Goal: Communication & Community: Share content

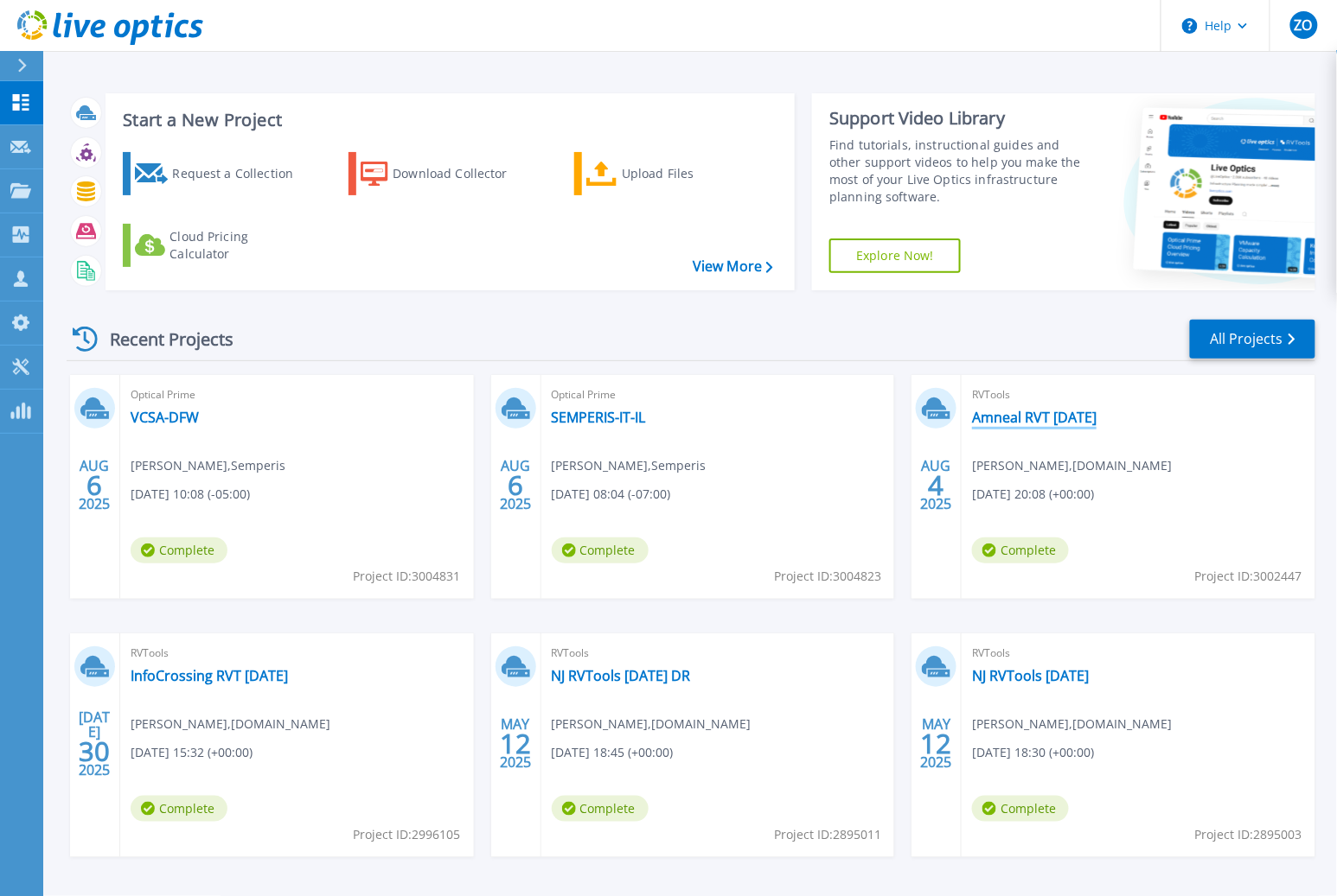
click at [991, 416] on link "Amneal RVT [DATE]" at bounding box center [1034, 417] width 125 height 17
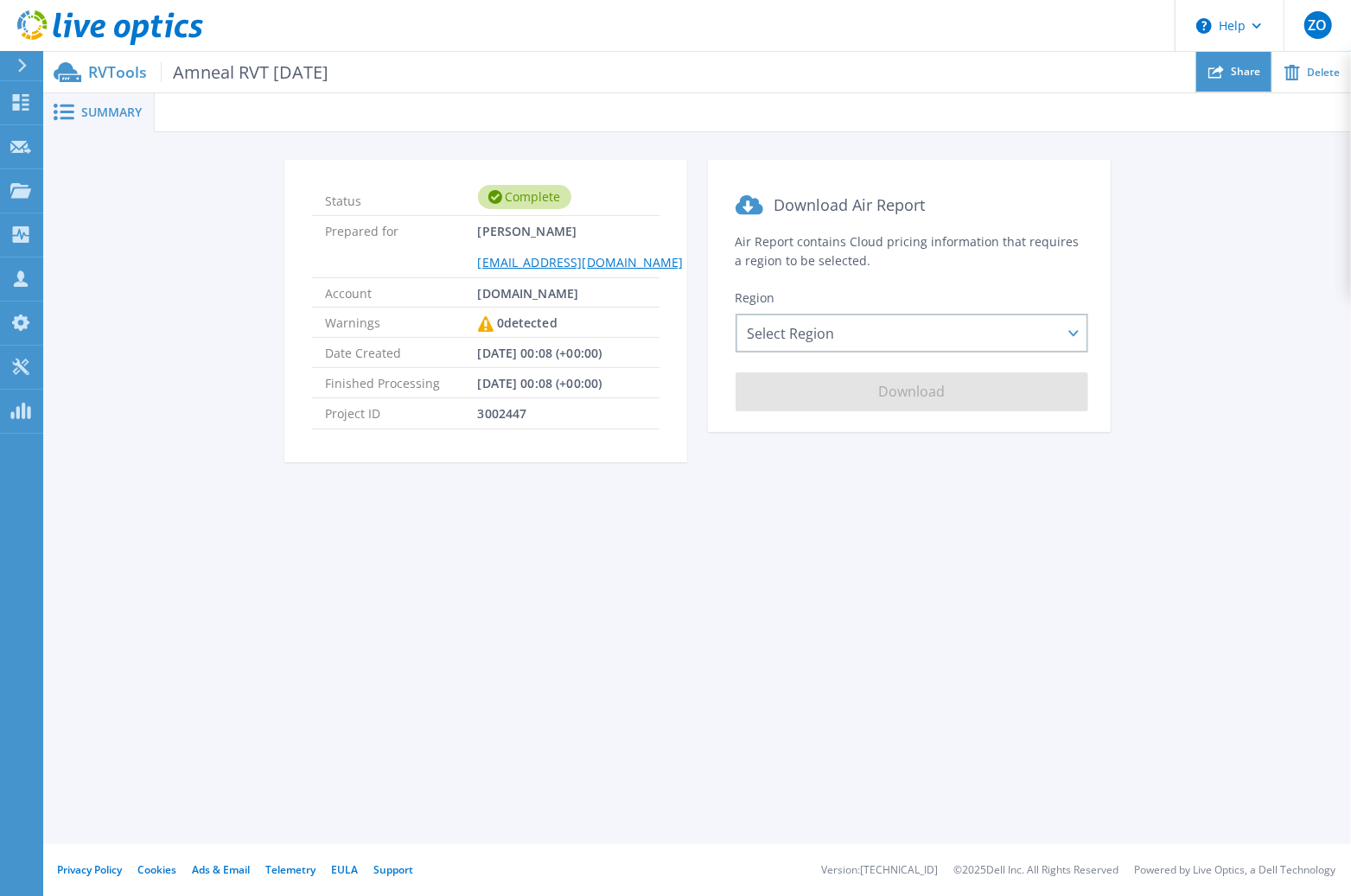
click at [1224, 77] on icon at bounding box center [1217, 71] width 16 height 16
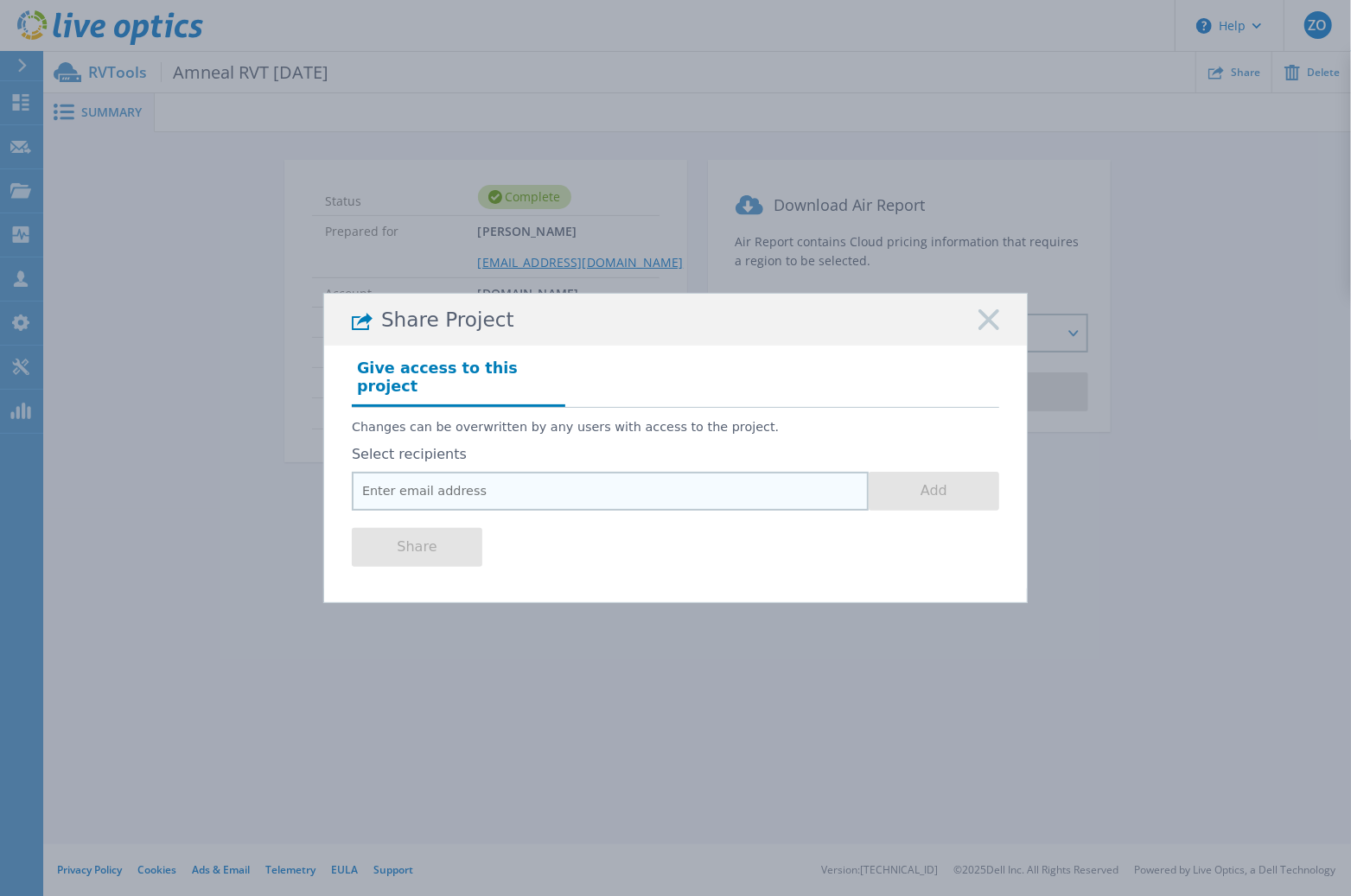
click at [528, 478] on input "email" at bounding box center [611, 491] width 517 height 39
paste input "[PERSON_NAME][EMAIL_ADDRESS][DOMAIN_NAME]"
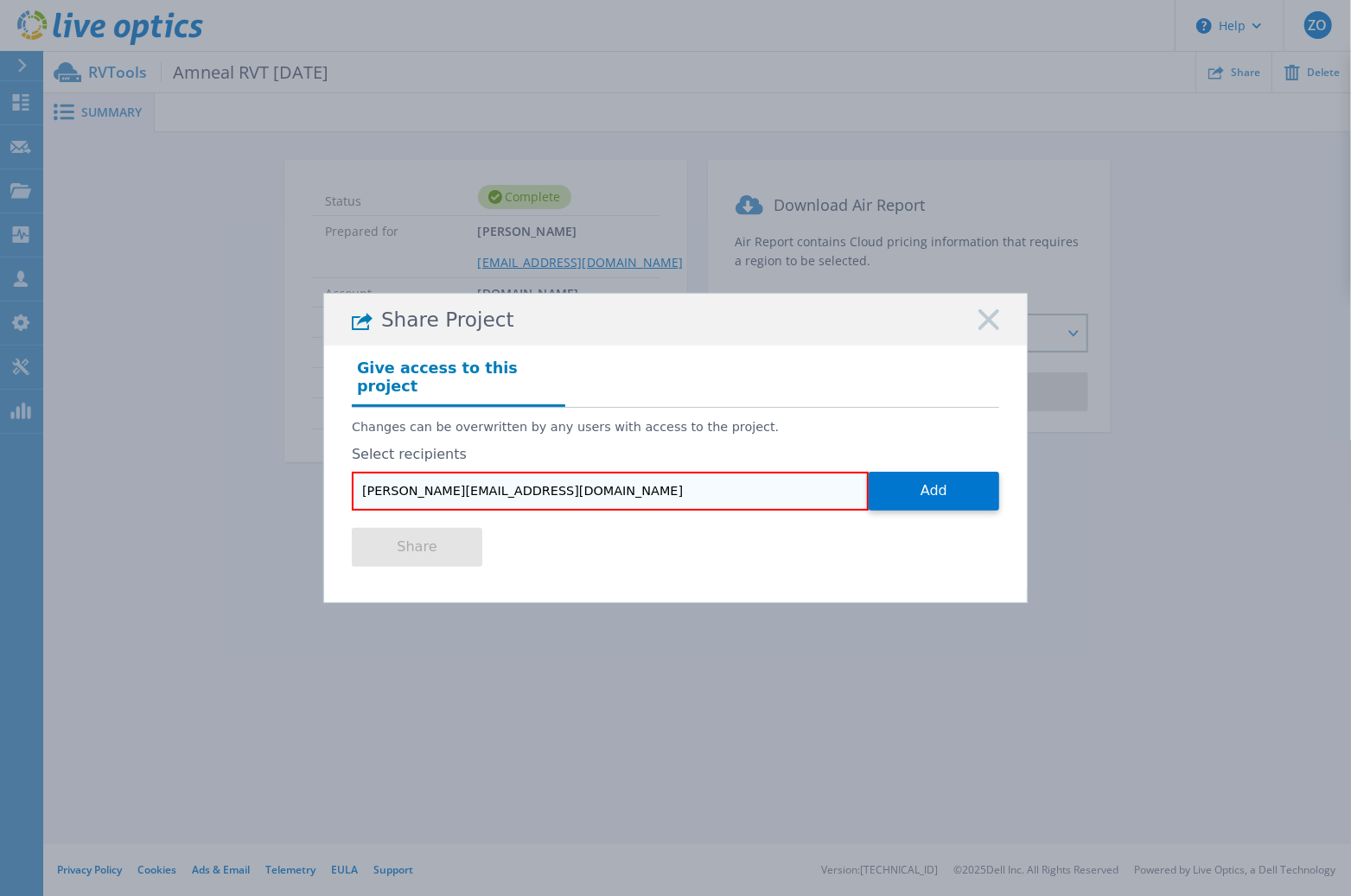
type input "[PERSON_NAME][EMAIL_ADDRESS][DOMAIN_NAME]"
click at [632, 618] on div "Share Project Give access to this project Changes can be overwritten by any use…" at bounding box center [675, 448] width 1351 height 896
click at [947, 479] on button "Add" at bounding box center [935, 491] width 131 height 39
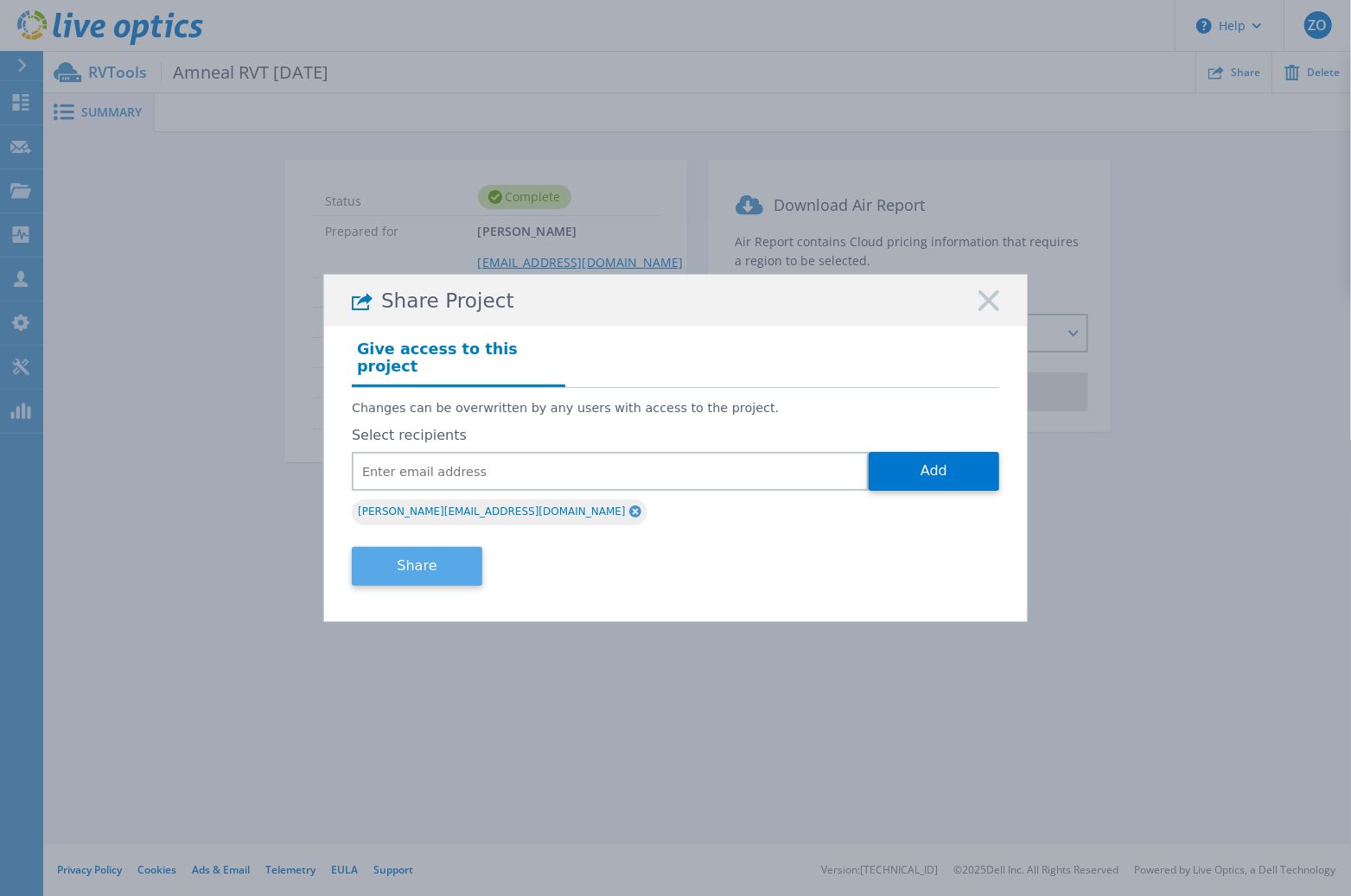
click at [459, 549] on button "Share" at bounding box center [417, 566] width 131 height 39
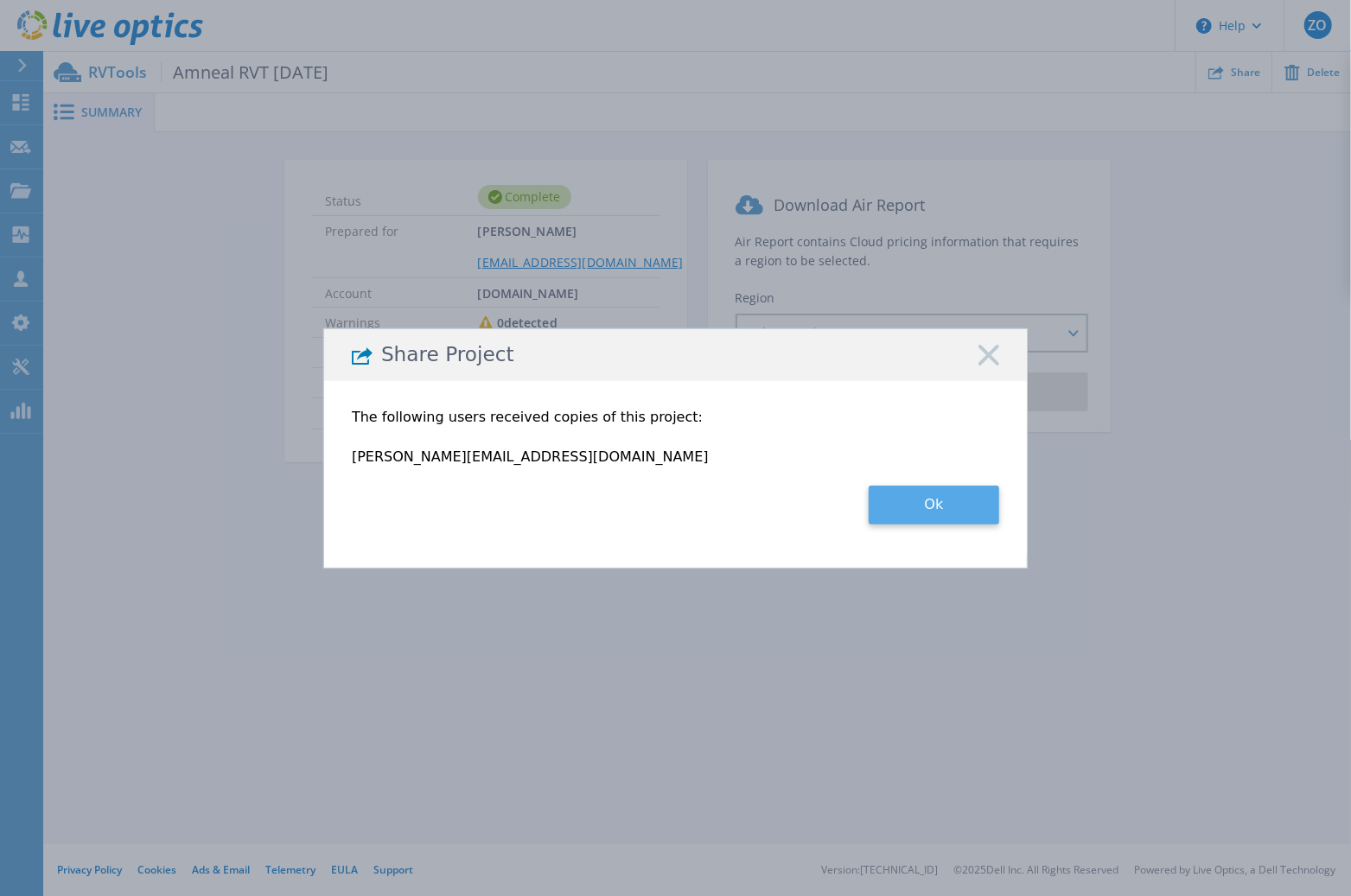
click at [960, 508] on button "Ok" at bounding box center [935, 505] width 131 height 39
